Goal: Navigation & Orientation: Go to known website

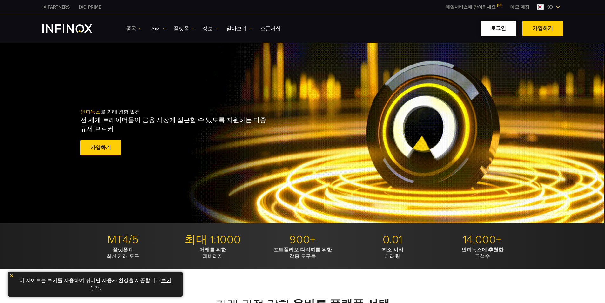
click at [505, 24] on link "로그인" at bounding box center [499, 29] width 36 height 16
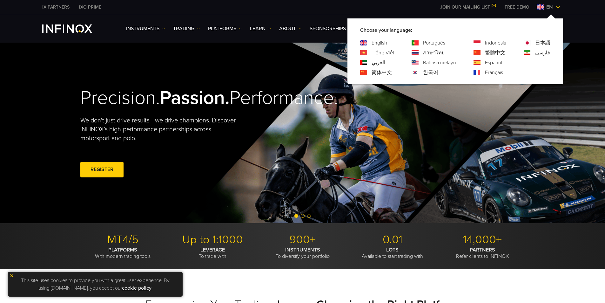
click at [427, 73] on link "한국어" at bounding box center [430, 73] width 15 height 8
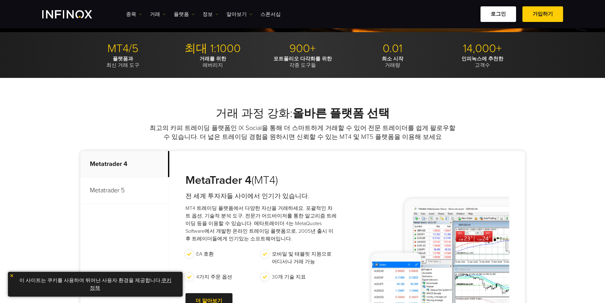
click at [507, 13] on link "로그인" at bounding box center [499, 14] width 36 height 16
